Goal: Navigation & Orientation: Find specific page/section

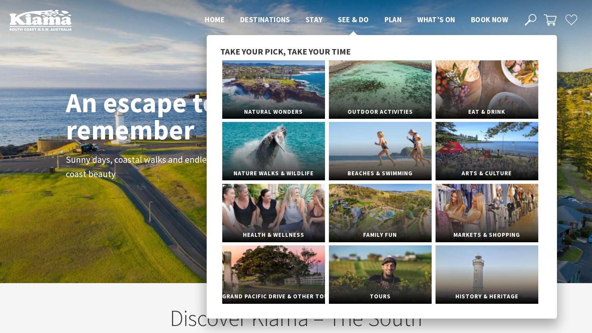
scroll to position [140, 598]
click at [259, 84] on link "Natural Wonders" at bounding box center [273, 89] width 103 height 58
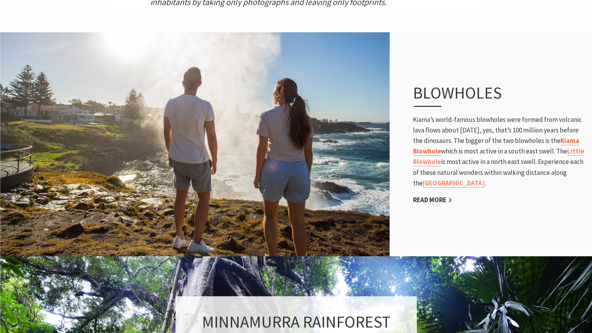
scroll to position [404, 477]
click at [446, 152] on link "Kiama Blowhole" at bounding box center [496, 145] width 166 height 19
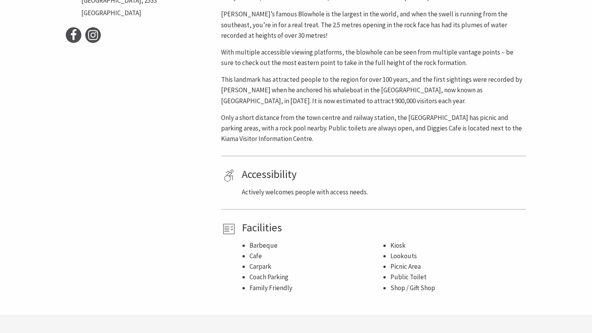
scroll to position [408, 0]
